Goal: Task Accomplishment & Management: Manage account settings

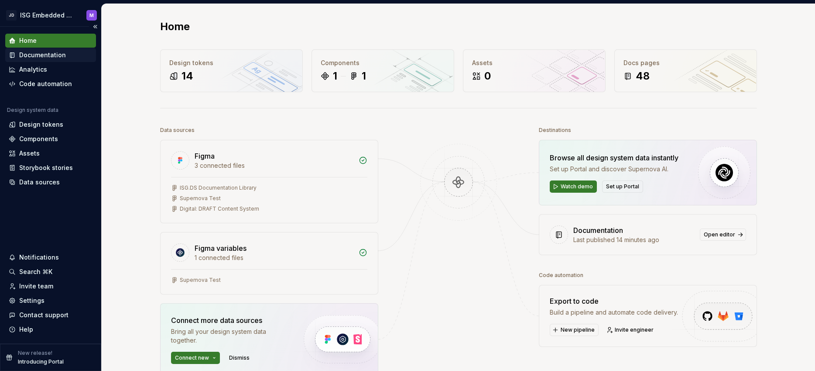
click at [41, 55] on div "Documentation" at bounding box center [42, 55] width 47 height 9
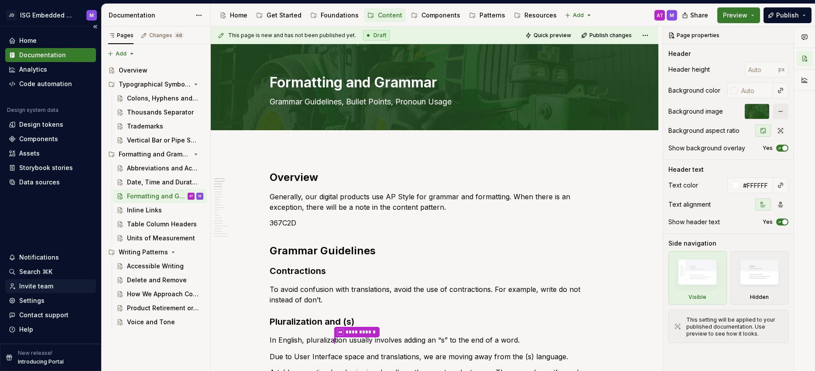
click at [33, 285] on div "Invite team" at bounding box center [36, 286] width 34 height 9
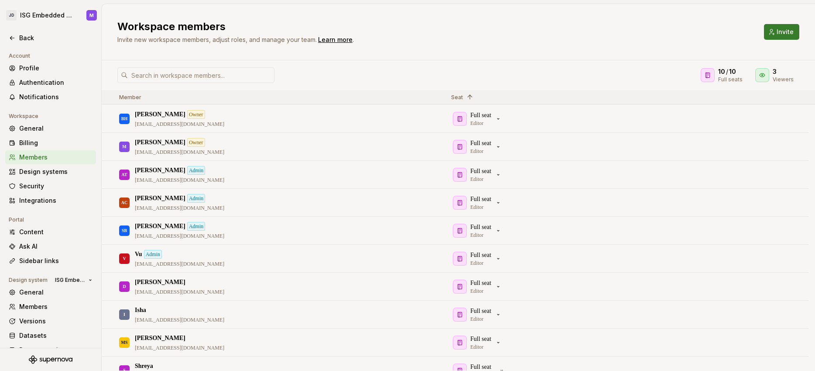
scroll to position [14, 0]
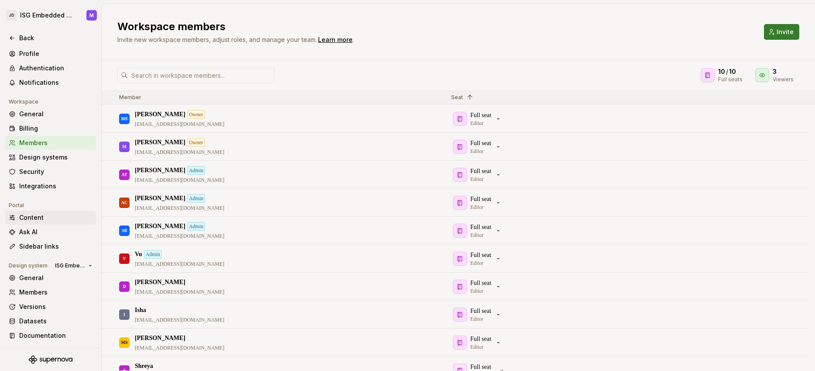
click at [31, 216] on div "Content" at bounding box center [55, 217] width 73 height 9
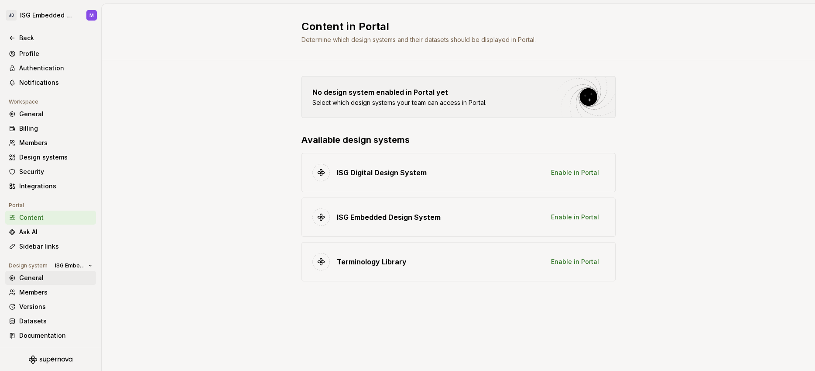
click at [28, 275] on div "General" at bounding box center [55, 277] width 73 height 9
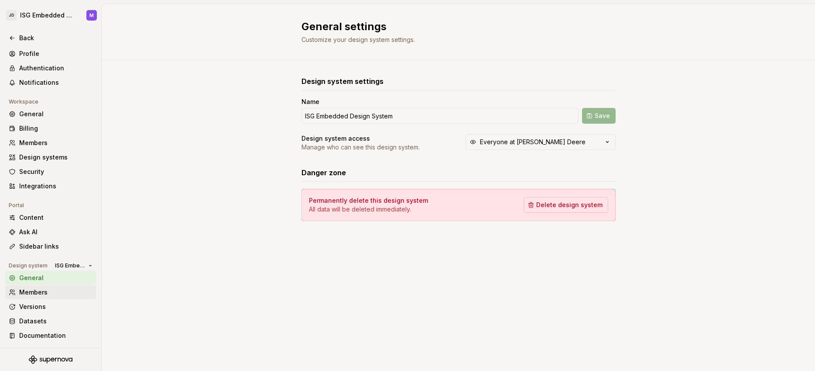
click at [33, 290] on div "Members" at bounding box center [55, 292] width 73 height 9
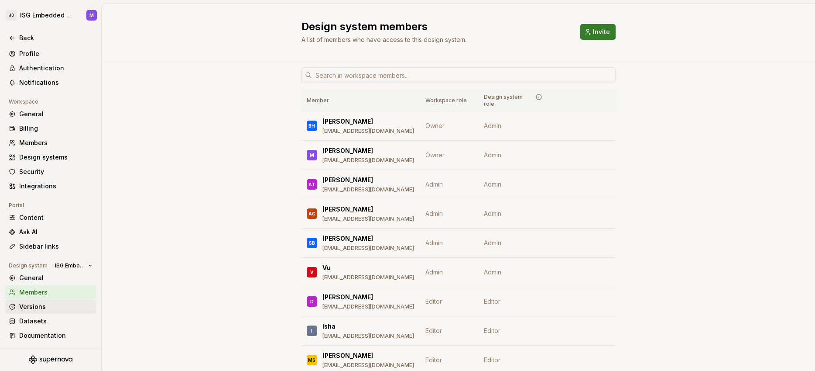
click at [32, 306] on div "Versions" at bounding box center [55, 306] width 73 height 9
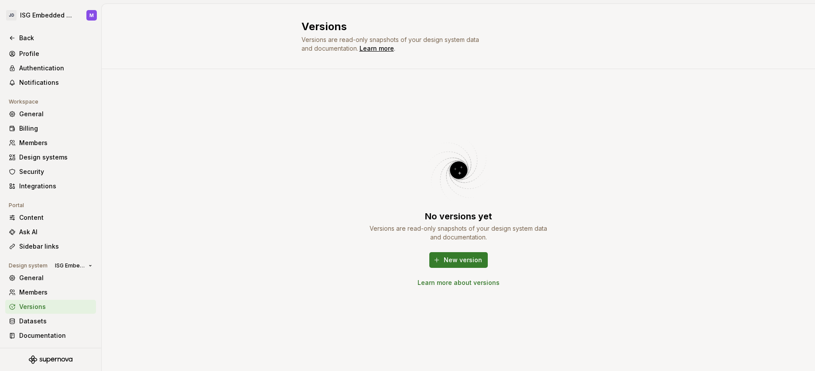
click at [448, 282] on link "Learn more about versions" at bounding box center [459, 282] width 82 height 9
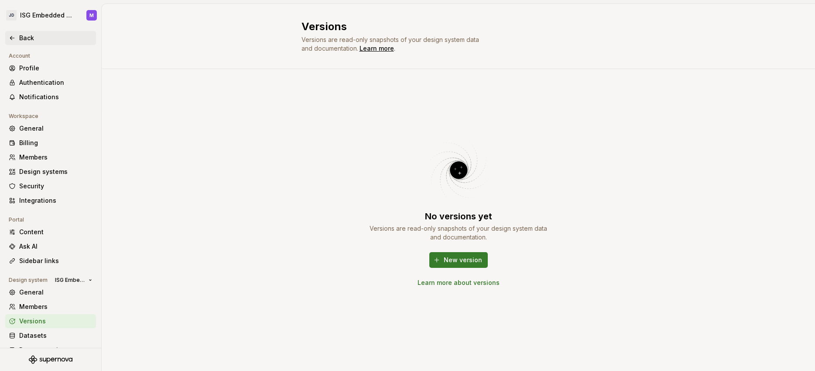
click at [27, 38] on div "Back" at bounding box center [55, 38] width 73 height 9
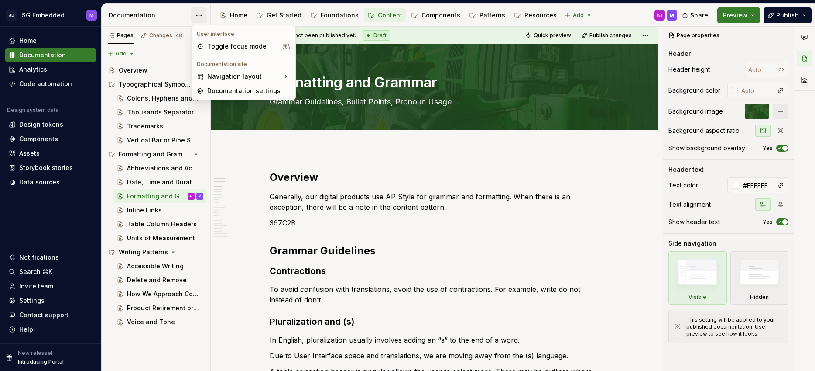
click at [198, 14] on html "JD ISG Embedded Design System M Home Documentation Analytics Code automation De…" at bounding box center [407, 185] width 815 height 371
click at [217, 91] on div "Documentation settings" at bounding box center [248, 90] width 83 height 9
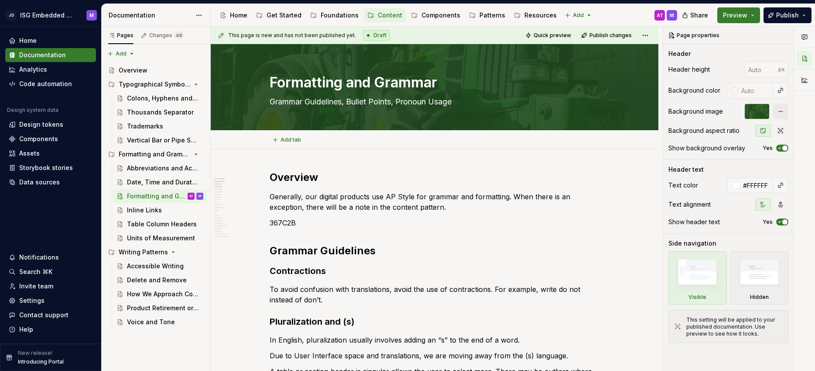
type textarea "*"
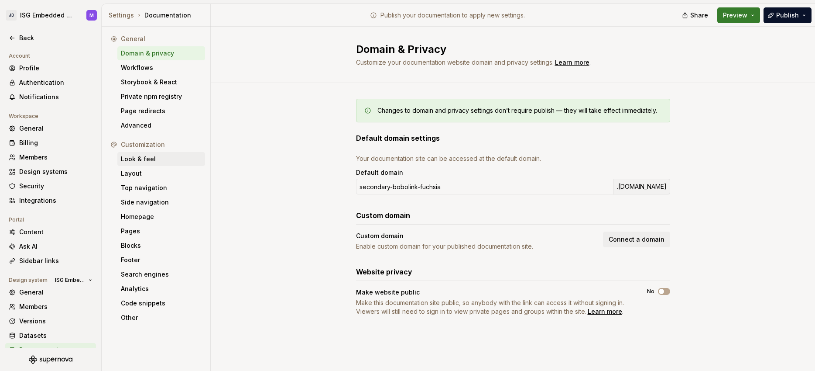
click at [138, 154] on div "Look & feel" at bounding box center [161, 159] width 88 height 14
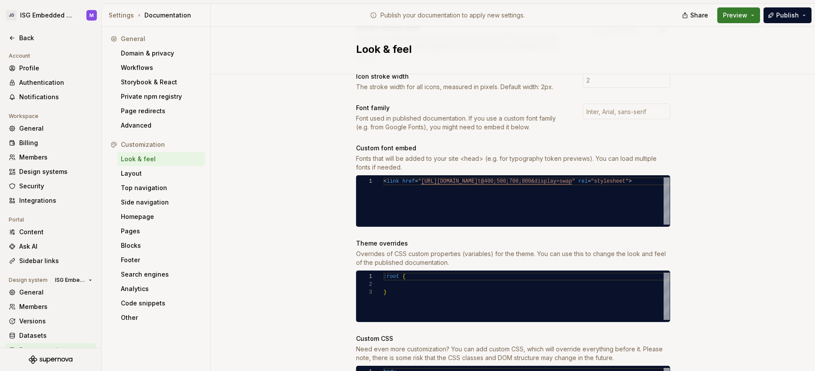
scroll to position [270, 0]
